Goal: Task Accomplishment & Management: Complete application form

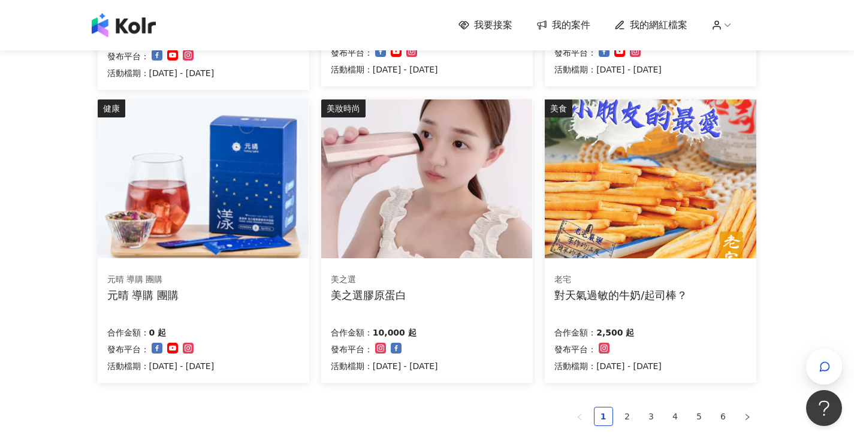
scroll to position [677, 0]
click at [627, 409] on link "2" at bounding box center [628, 416] width 18 height 18
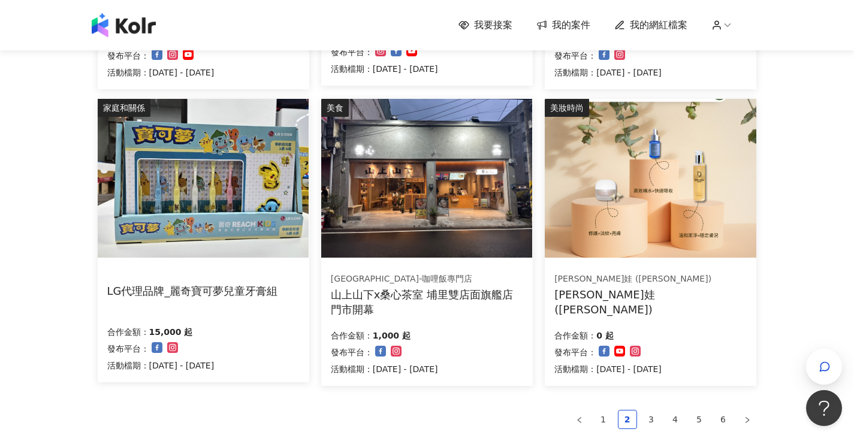
click at [243, 179] on img at bounding box center [203, 178] width 211 height 159
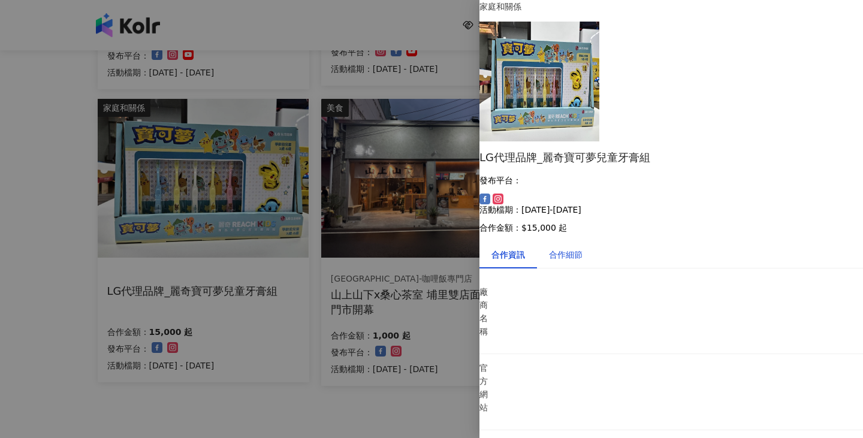
click at [581, 248] on div "合作細節" at bounding box center [566, 254] width 34 height 13
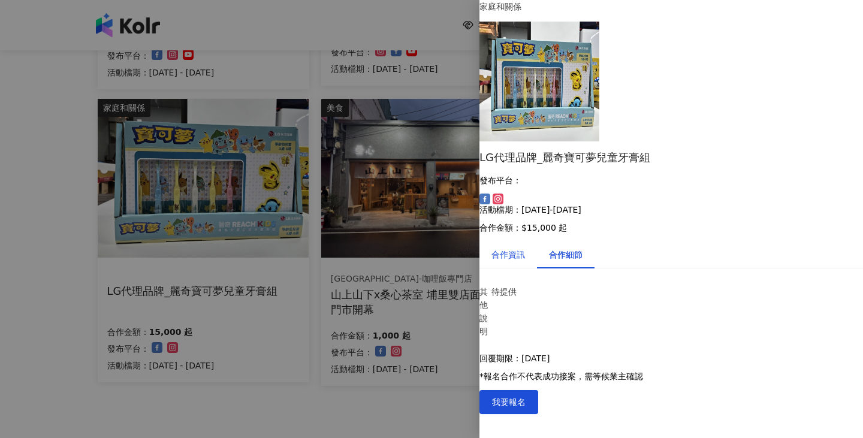
click at [525, 248] on div "合作資訊" at bounding box center [509, 254] width 34 height 13
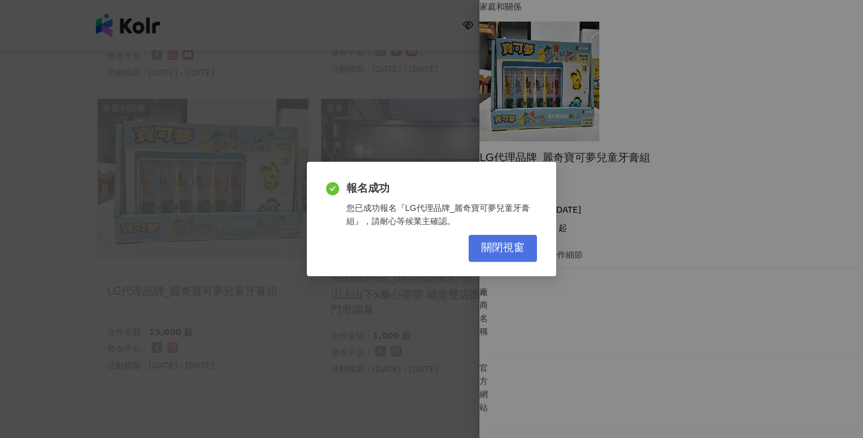
click at [496, 247] on span "關閉視窗" at bounding box center [502, 248] width 43 height 13
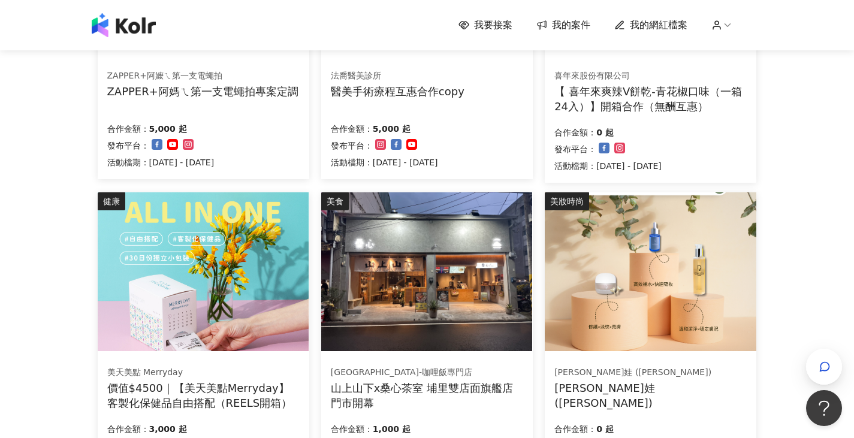
scroll to position [849, 0]
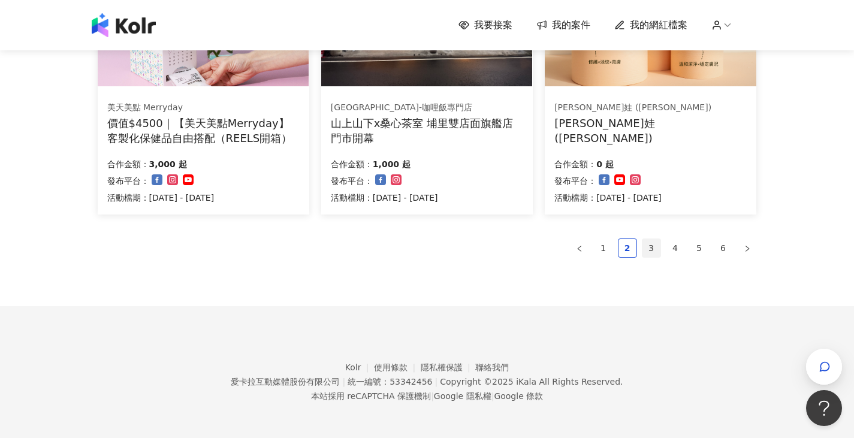
click at [646, 245] on link "3" at bounding box center [652, 248] width 18 height 18
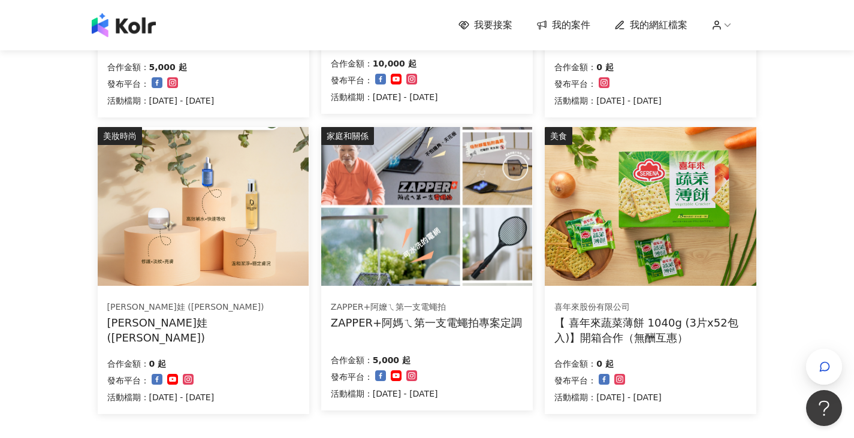
scroll to position [378, 0]
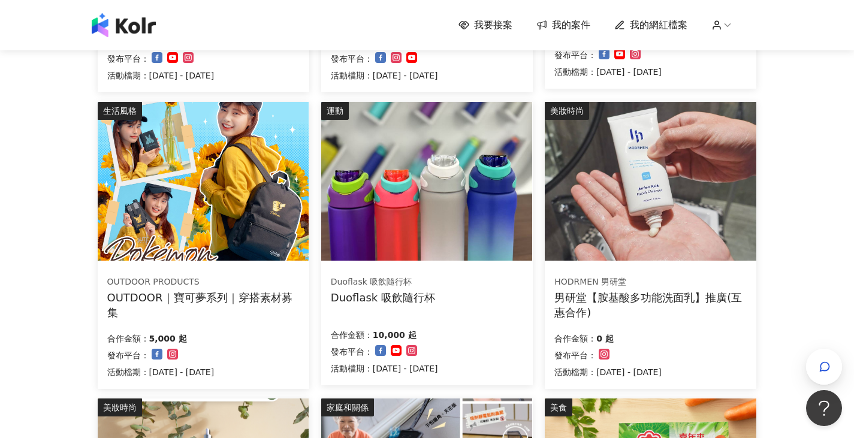
click at [414, 210] on img at bounding box center [426, 181] width 211 height 159
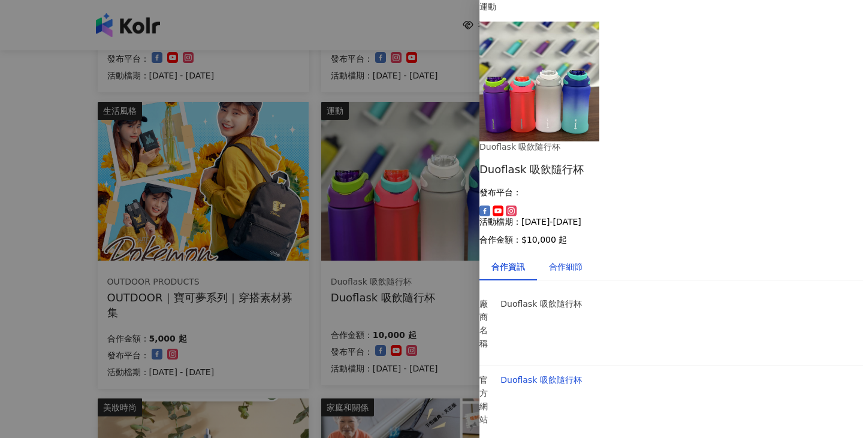
click at [583, 260] on div "合作細節" at bounding box center [566, 266] width 34 height 13
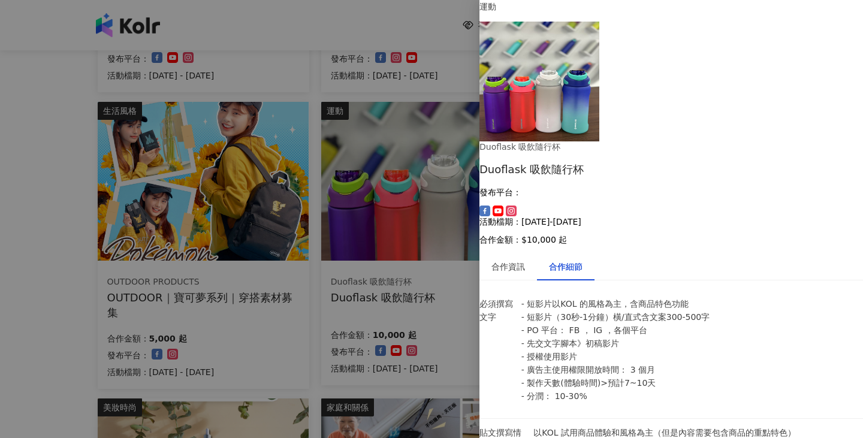
click at [365, 361] on div at bounding box center [431, 219] width 863 height 438
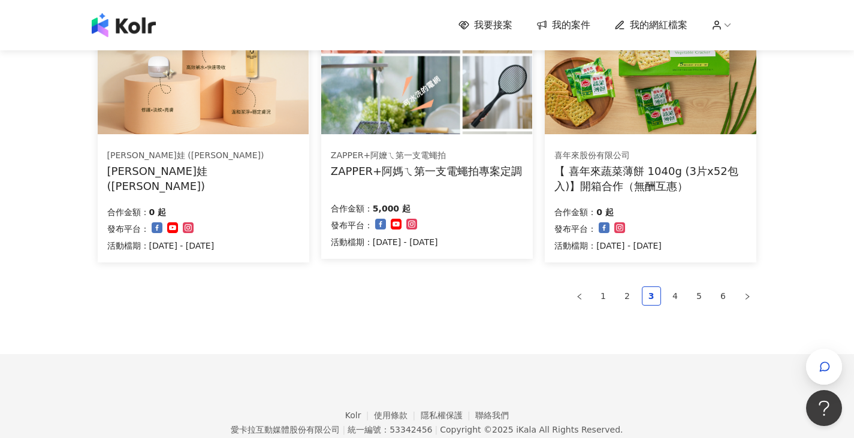
scroll to position [813, 0]
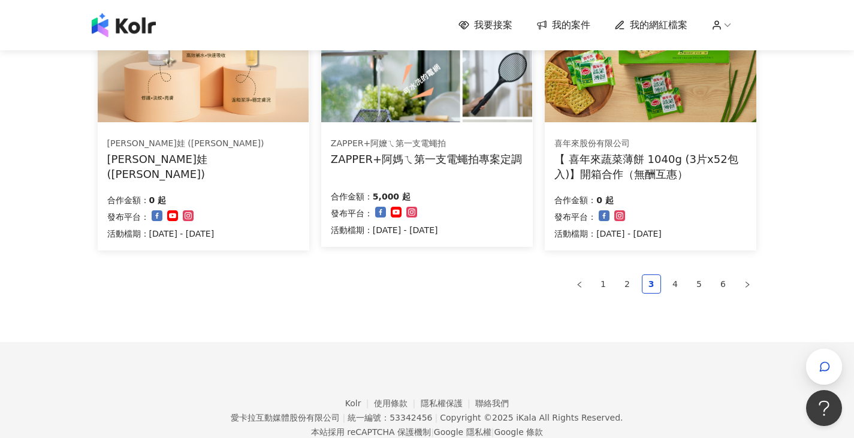
click at [675, 286] on link "4" at bounding box center [676, 284] width 18 height 18
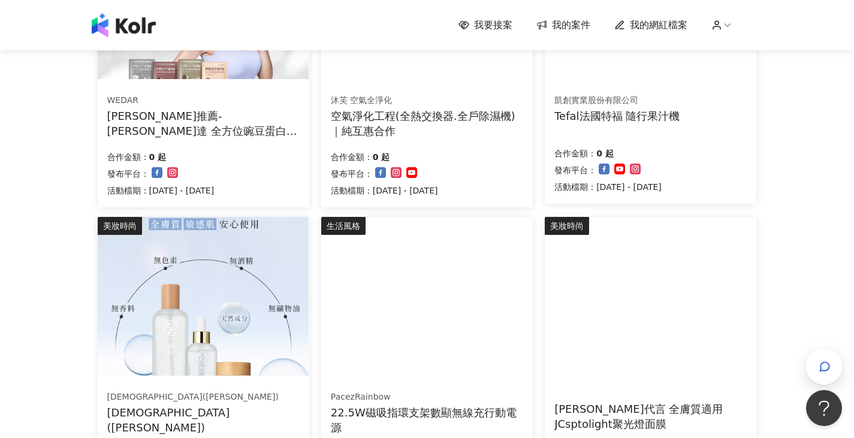
scroll to position [711, 0]
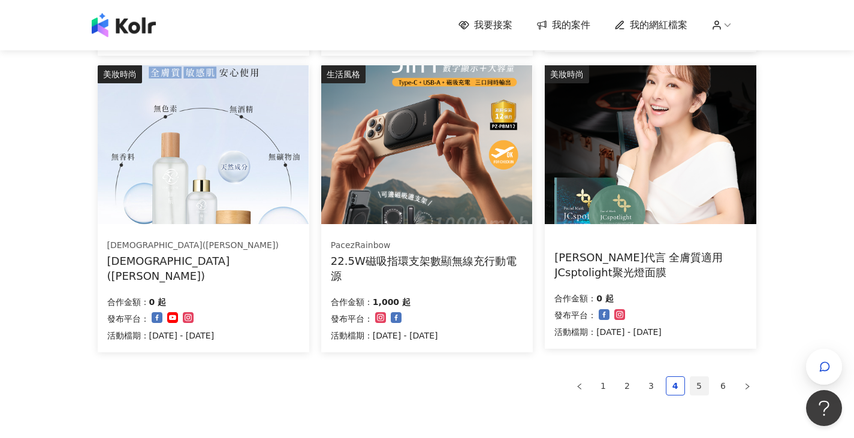
click at [698, 378] on link "5" at bounding box center [700, 386] width 18 height 18
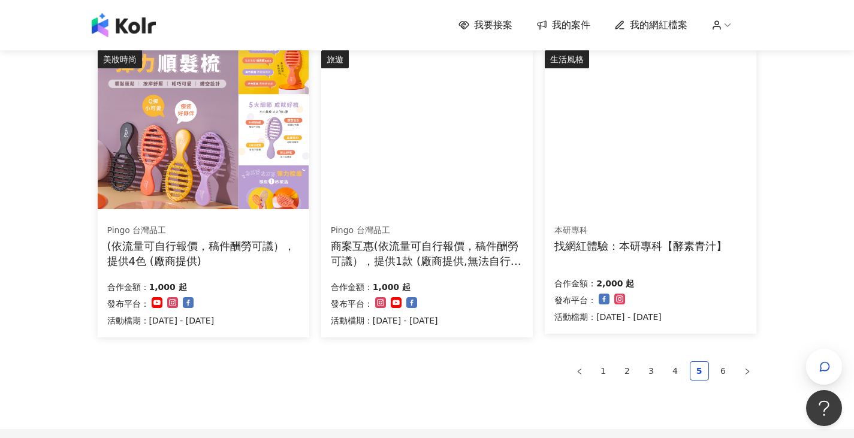
scroll to position [745, 0]
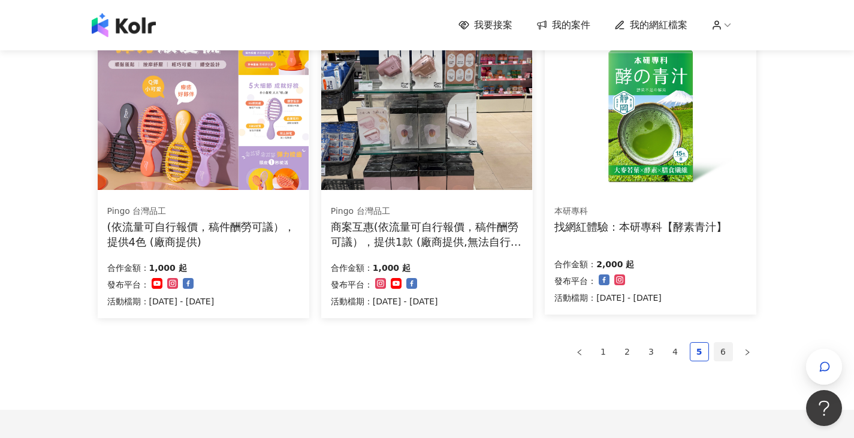
click at [725, 350] on link "6" at bounding box center [723, 352] width 18 height 18
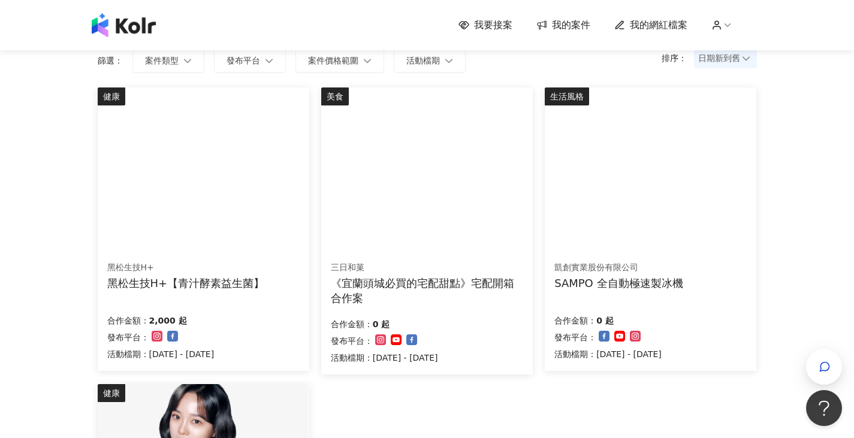
scroll to position [11, 0]
